Goal: Task Accomplishment & Management: Complete application form

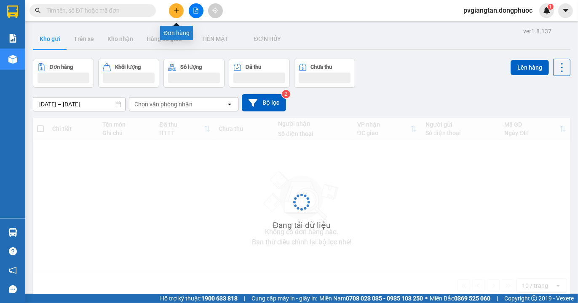
click at [178, 12] on icon "plus" at bounding box center [177, 11] width 6 height 6
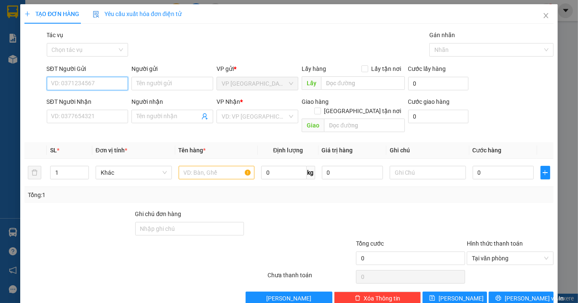
click at [96, 80] on input "SĐT Người Gửi" at bounding box center [88, 83] width 82 height 13
type input "0373879312"
click at [97, 100] on div "0373879312 - TRANG" at bounding box center [86, 100] width 70 height 9
type input "TRANG"
type input "0843789718"
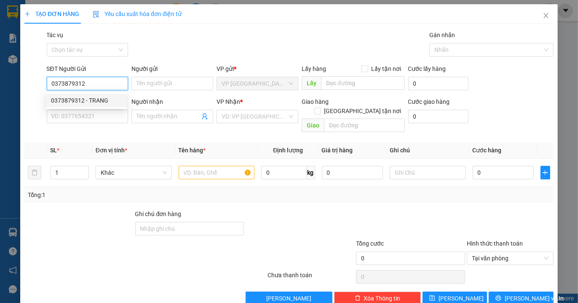
type input "CÔ VÂN"
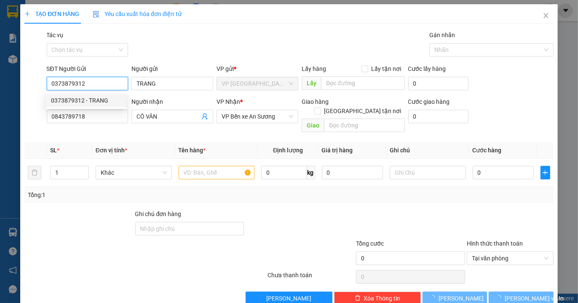
type input "30.000"
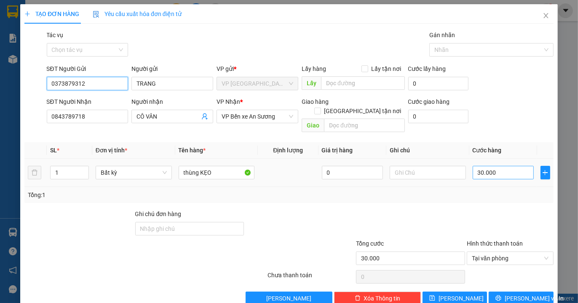
type input "0373879312"
click at [501, 166] on input "30.000" at bounding box center [503, 172] width 61 height 13
type input "0"
type input "2"
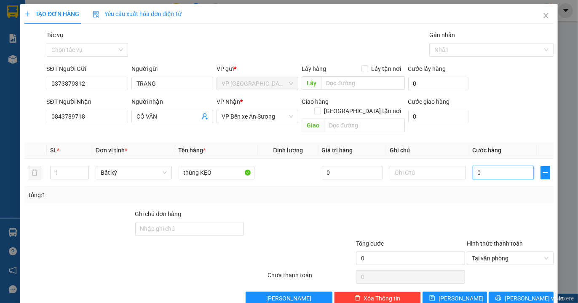
type input "002"
type input "25"
type input "0.025"
click at [458, 212] on div at bounding box center [410, 223] width 110 height 29
type input "25.000"
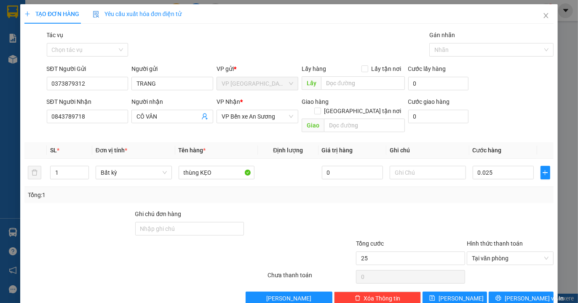
type input "25.000"
click at [511, 293] on span "[PERSON_NAME] và In" at bounding box center [534, 297] width 59 height 9
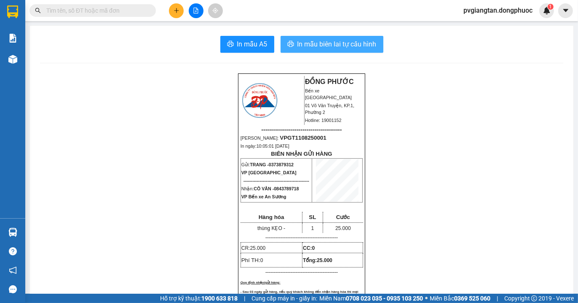
click at [359, 43] on span "In mẫu biên lai tự cấu hình" at bounding box center [337, 44] width 79 height 11
